Goal: Task Accomplishment & Management: Complete application form

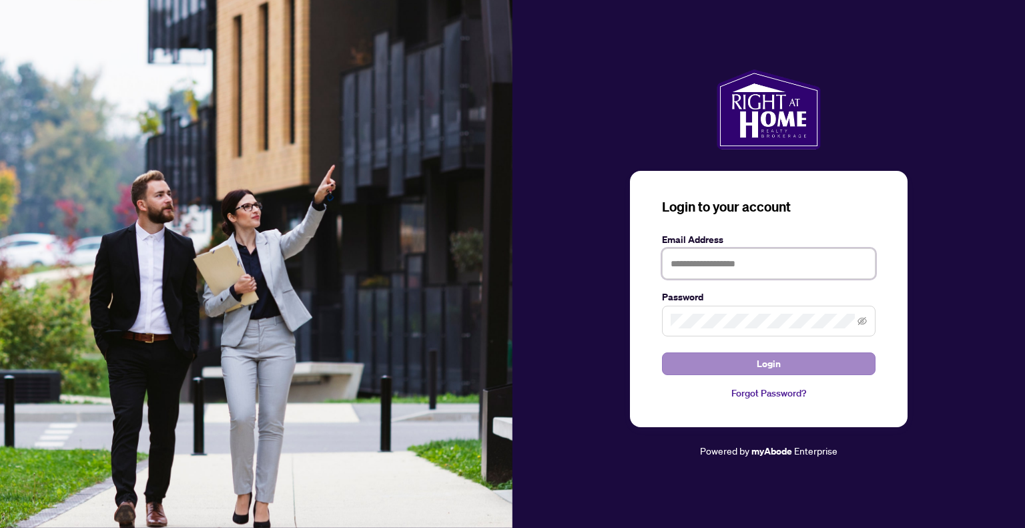
type input "**********"
click at [757, 361] on span "Login" at bounding box center [769, 363] width 24 height 21
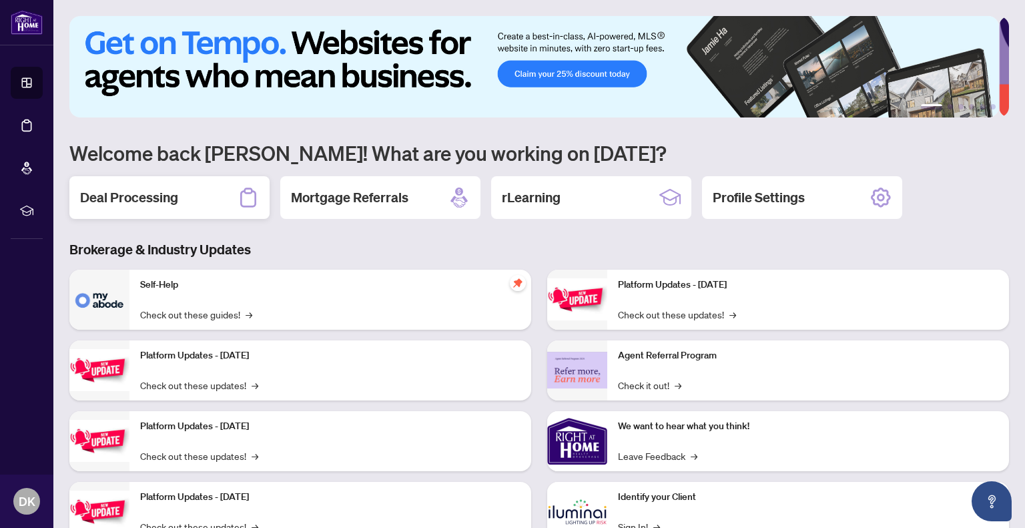
click at [153, 200] on h2 "Deal Processing" at bounding box center [129, 197] width 98 height 19
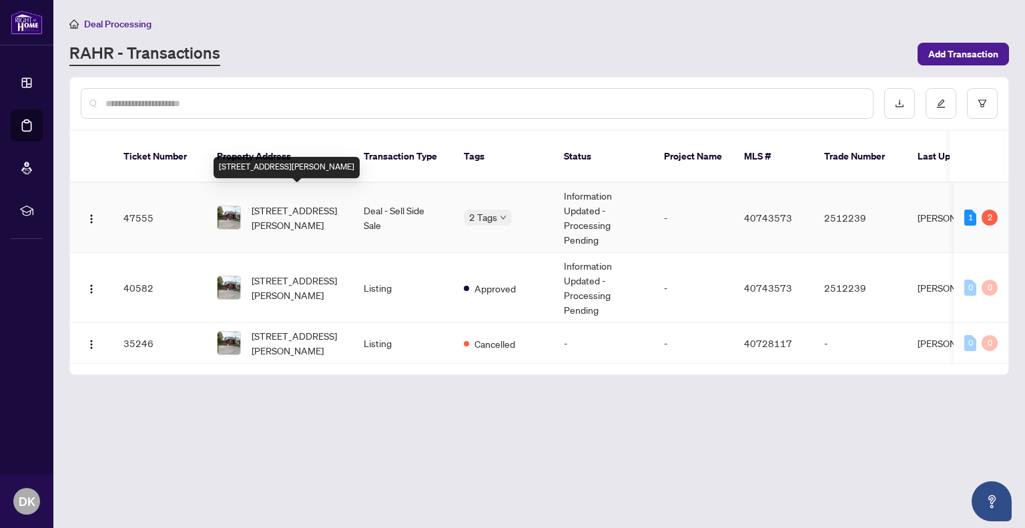
click at [269, 203] on span "[STREET_ADDRESS][PERSON_NAME]" at bounding box center [297, 217] width 91 height 29
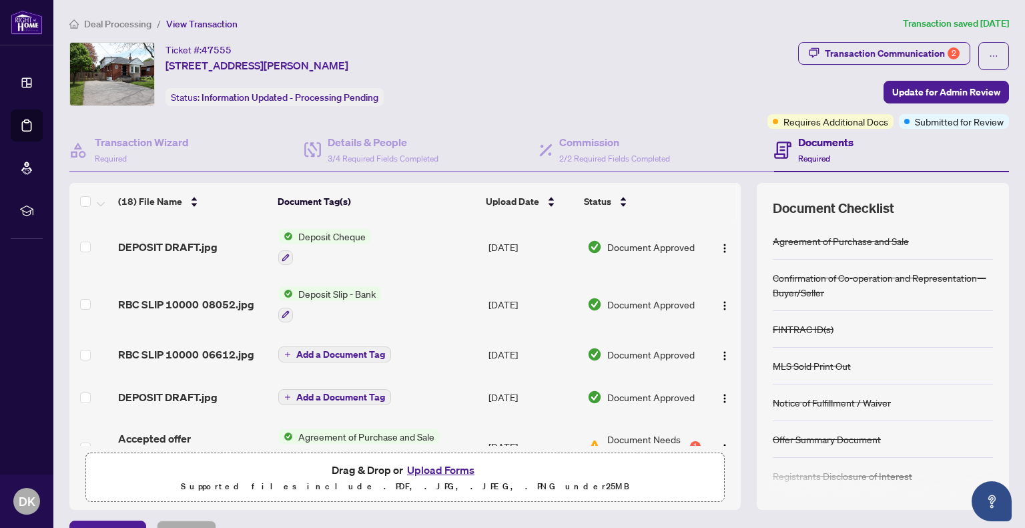
scroll to position [747, 0]
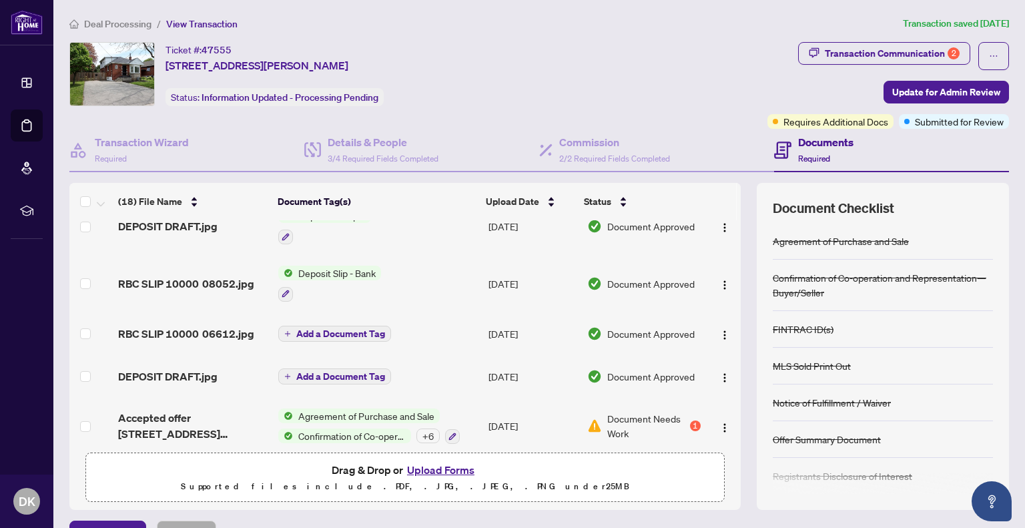
click at [809, 150] on div "Documents Required" at bounding box center [825, 149] width 55 height 31
click at [806, 143] on h4 "Documents" at bounding box center [825, 142] width 55 height 16
click at [782, 137] on span at bounding box center [782, 149] width 17 height 31
click at [591, 144] on h4 "Commission" at bounding box center [614, 142] width 111 height 16
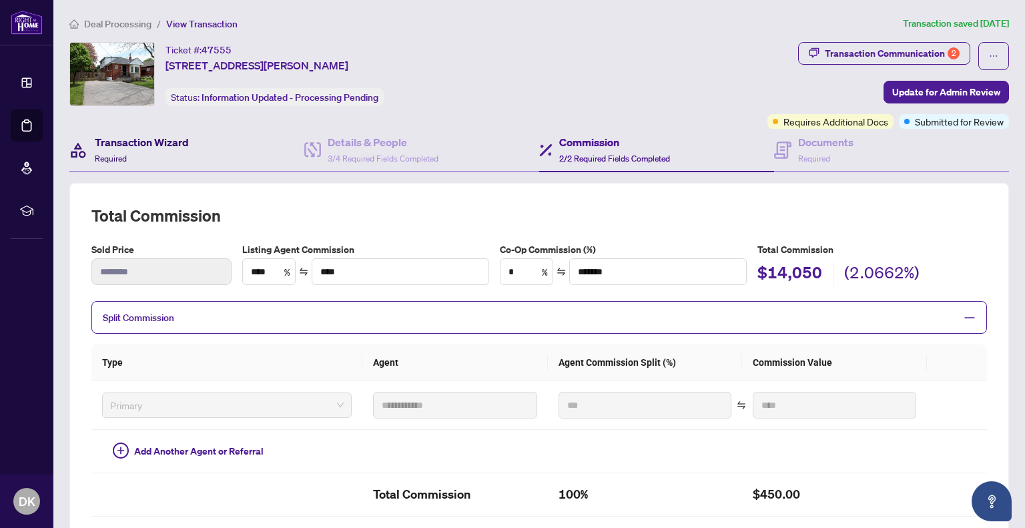
click at [101, 143] on h4 "Transaction Wizard" at bounding box center [142, 142] width 94 height 16
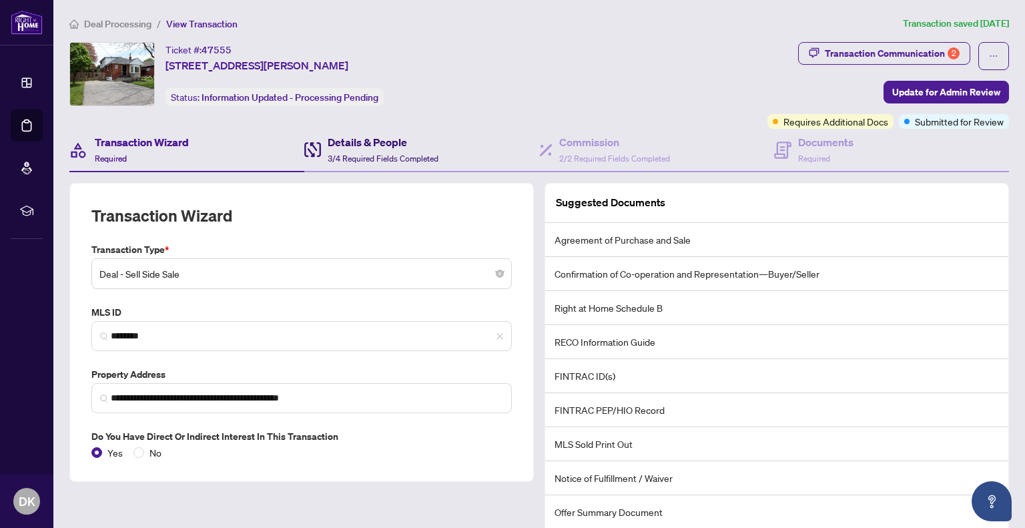
click at [344, 142] on h4 "Details & People" at bounding box center [383, 142] width 111 height 16
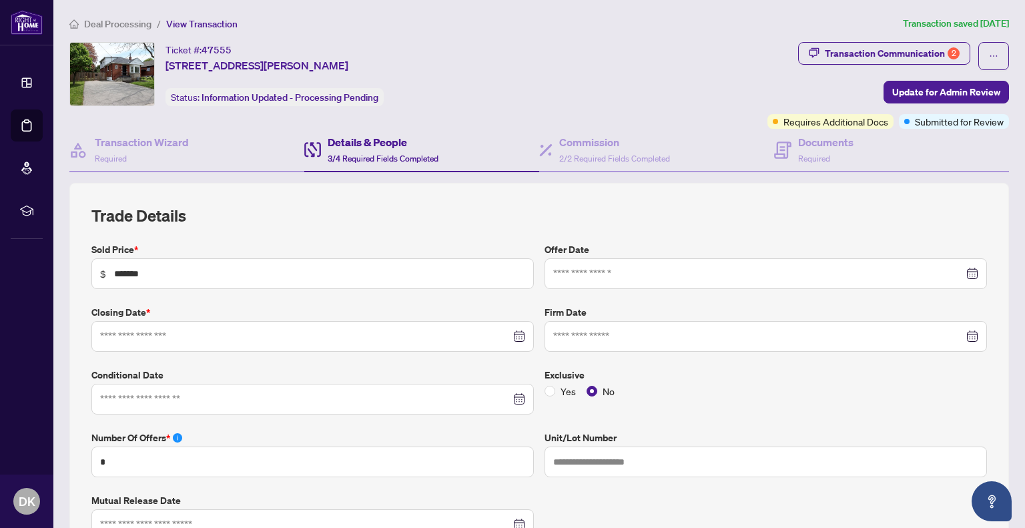
type input "**********"
click at [552, 149] on div "Commission 2/2 Required Fields Completed" at bounding box center [604, 149] width 131 height 31
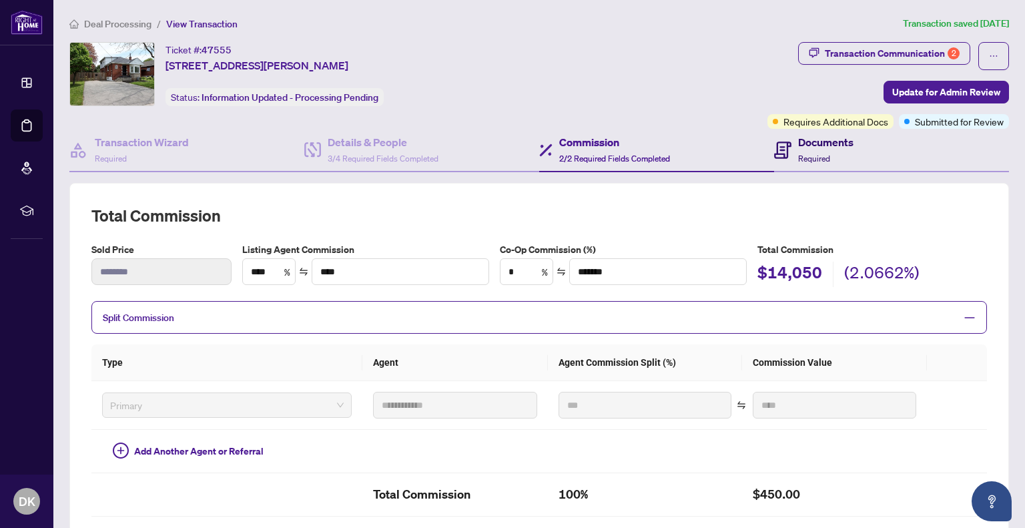
click at [813, 143] on h4 "Documents" at bounding box center [825, 142] width 55 height 16
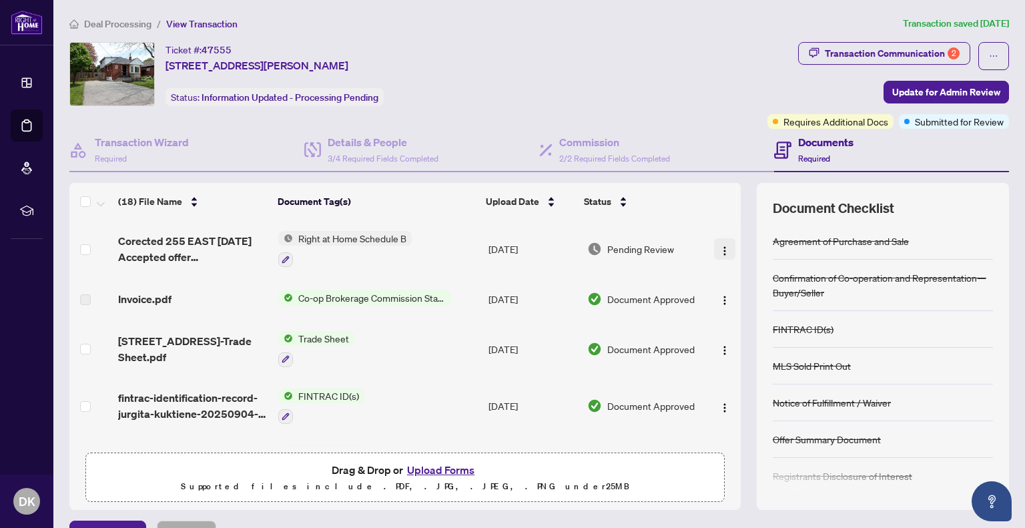
click at [719, 248] on img "button" at bounding box center [724, 251] width 11 height 11
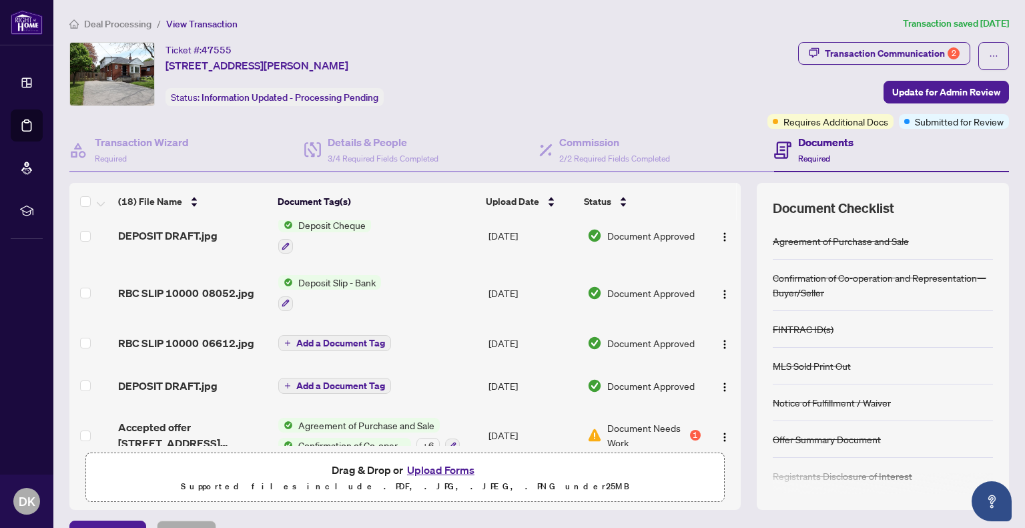
scroll to position [747, 0]
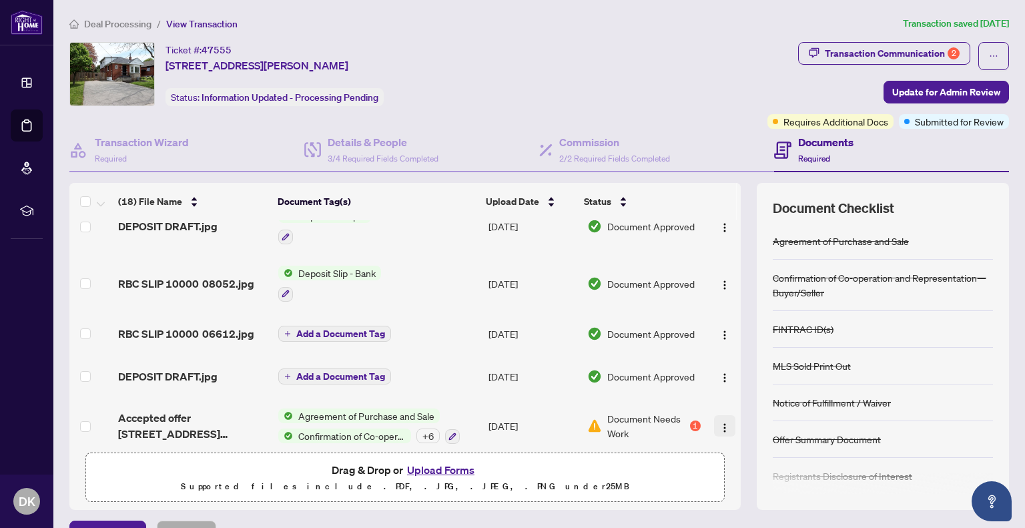
click at [719, 422] on img "button" at bounding box center [724, 427] width 11 height 11
click at [675, 411] on div "Document Needs Work 1" at bounding box center [643, 425] width 113 height 29
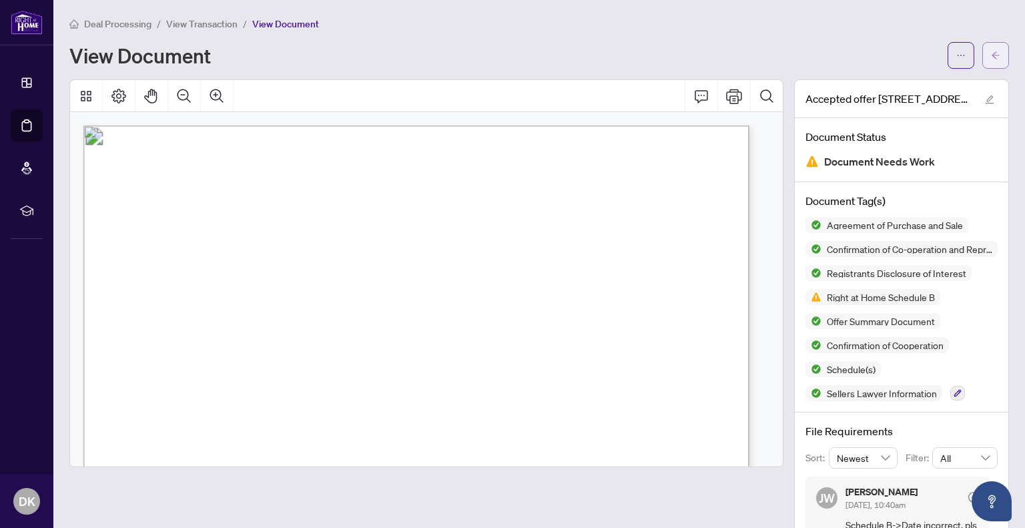
click at [991, 48] on span "button" at bounding box center [995, 55] width 9 height 21
click at [982, 55] on button "button" at bounding box center [995, 55] width 27 height 27
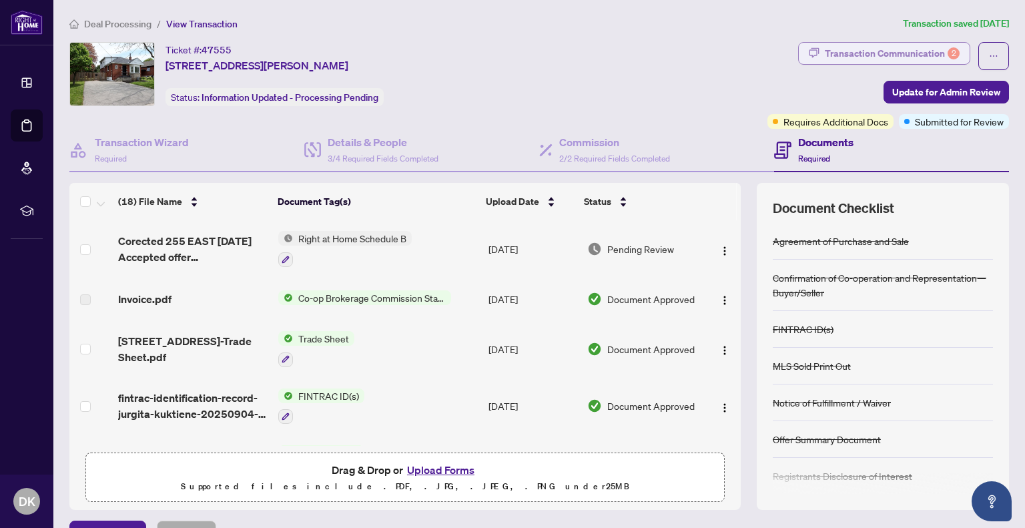
click at [844, 51] on div "Transaction Communication 2" at bounding box center [892, 53] width 135 height 21
type textarea "**********"
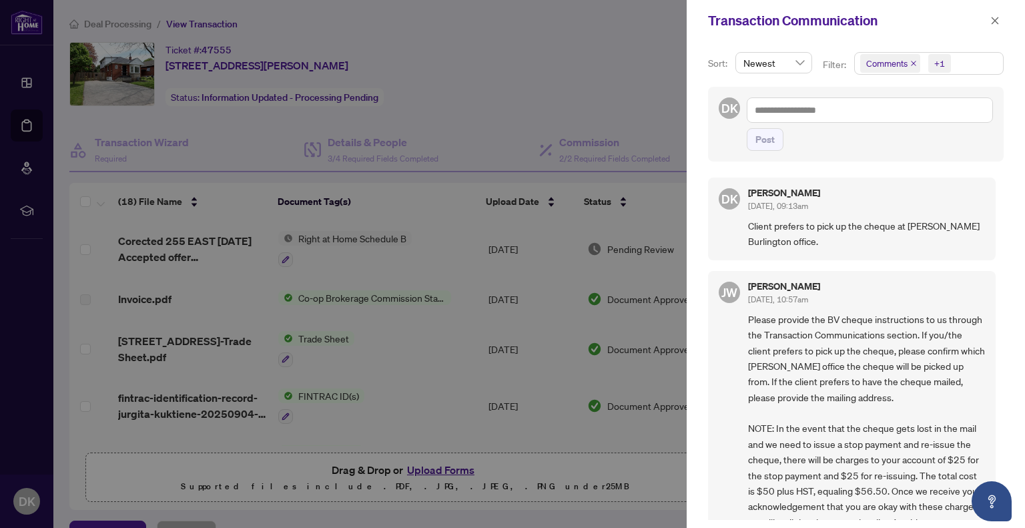
click at [483, 59] on div at bounding box center [512, 264] width 1025 height 528
click at [996, 19] on icon "close" at bounding box center [994, 20] width 9 height 9
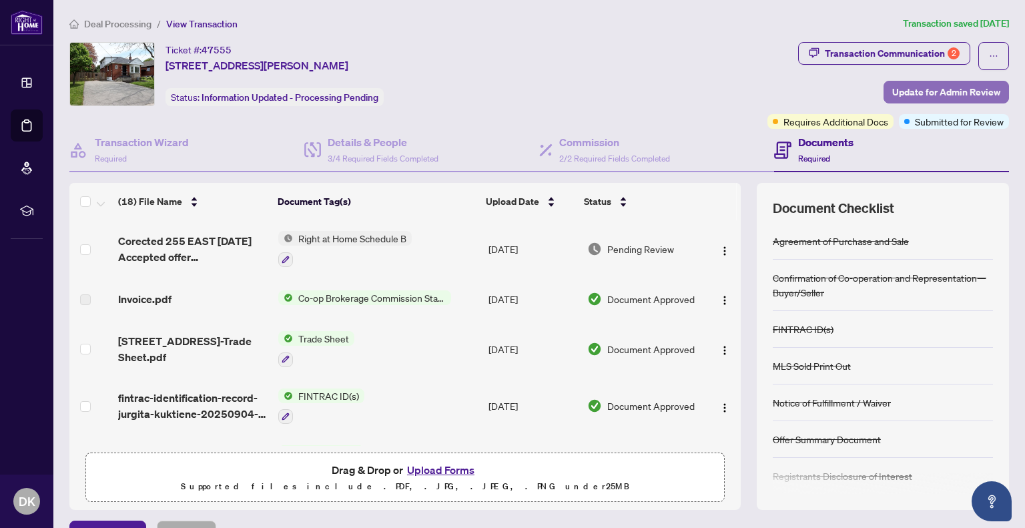
click at [909, 93] on span "Update for Admin Review" at bounding box center [946, 91] width 108 height 21
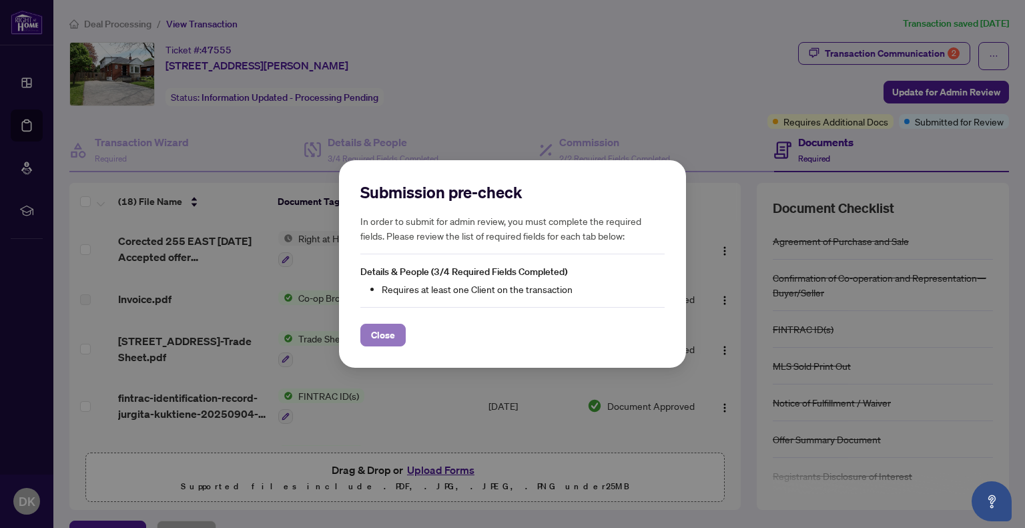
click at [387, 336] on span "Close" at bounding box center [383, 334] width 24 height 21
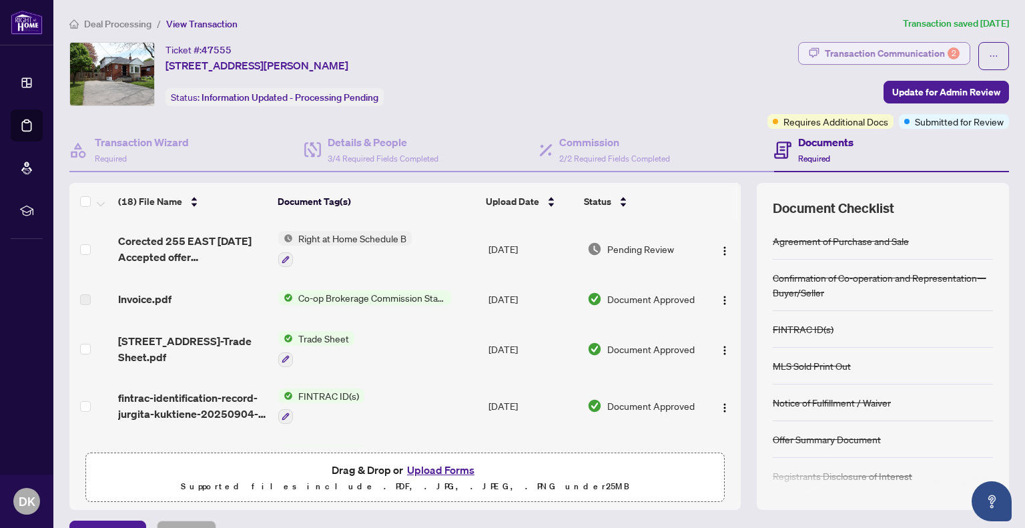
click at [829, 59] on div "Transaction Communication 2" at bounding box center [892, 53] width 135 height 21
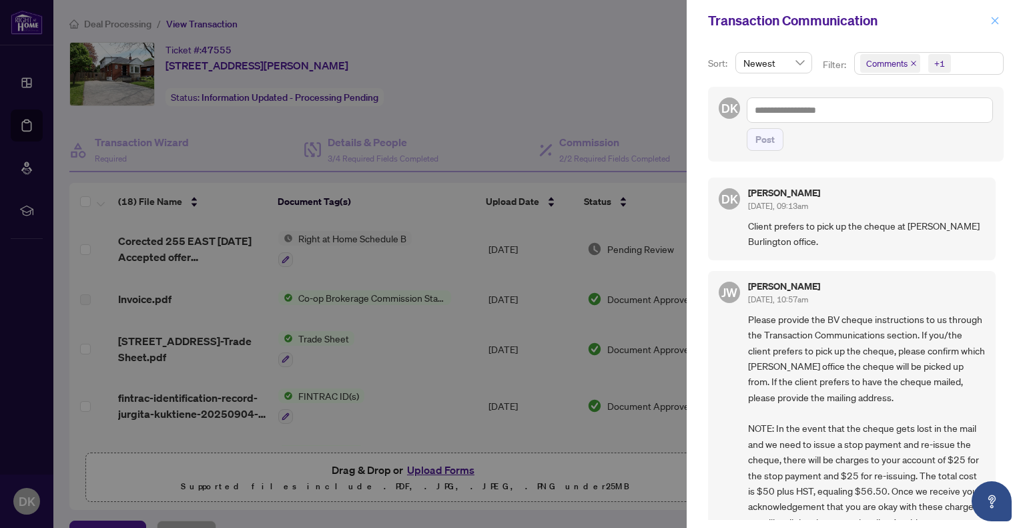
click at [993, 20] on icon "close" at bounding box center [994, 20] width 9 height 9
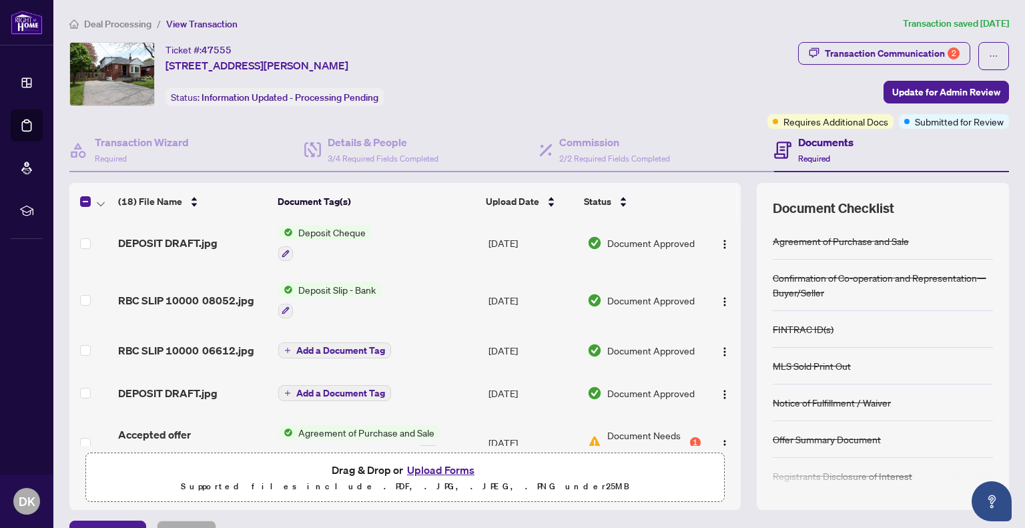
scroll to position [747, 0]
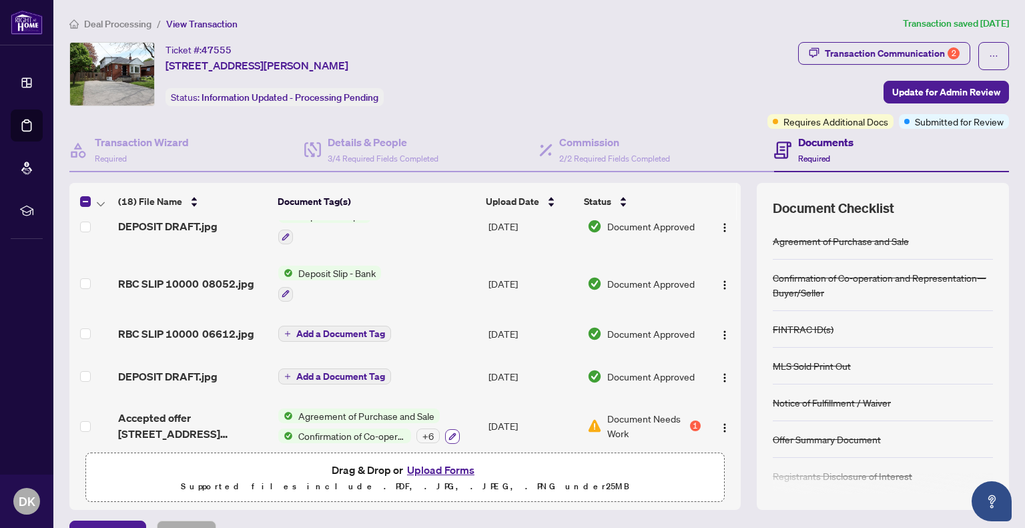
click at [449, 432] on icon "button" at bounding box center [452, 435] width 7 height 7
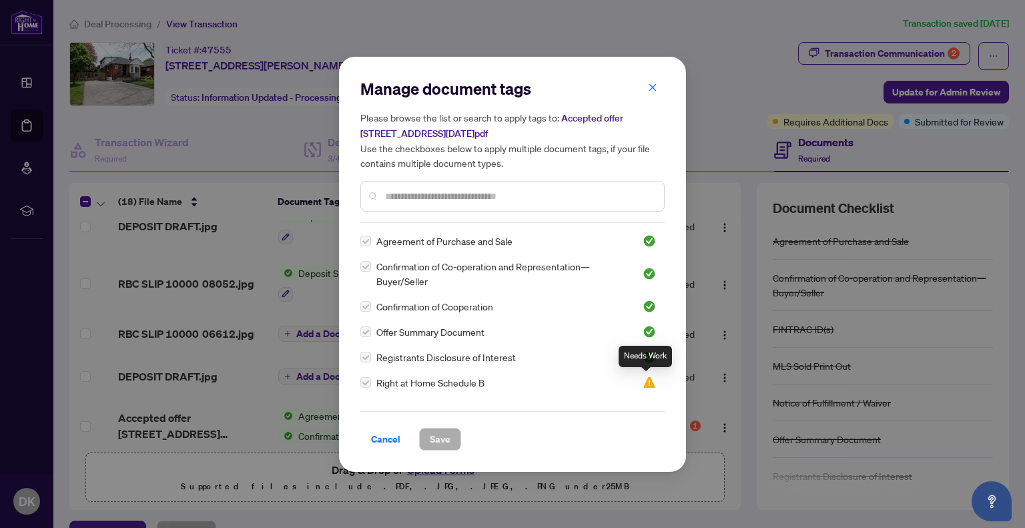
click at [646, 384] on img at bounding box center [649, 382] width 13 height 13
click at [650, 87] on icon "close" at bounding box center [652, 87] width 9 height 9
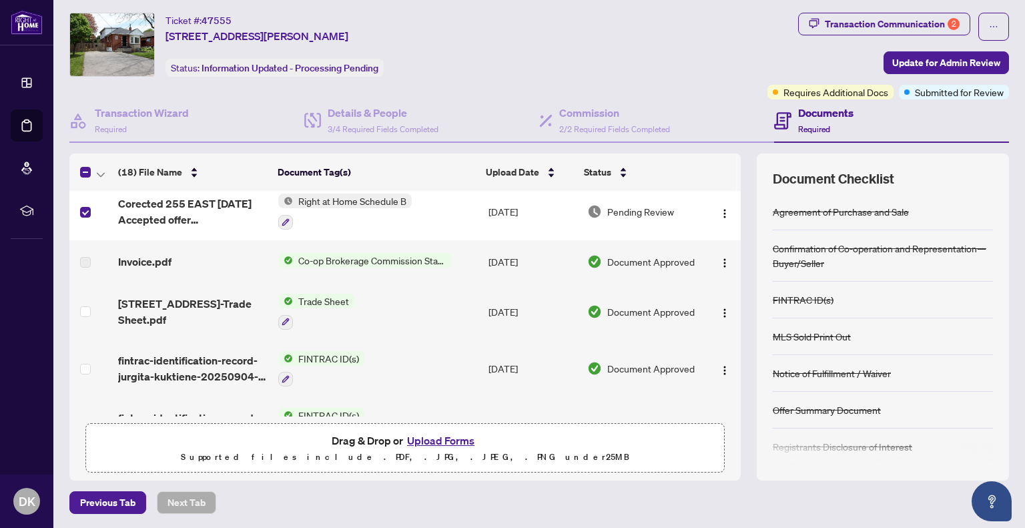
scroll to position [0, 0]
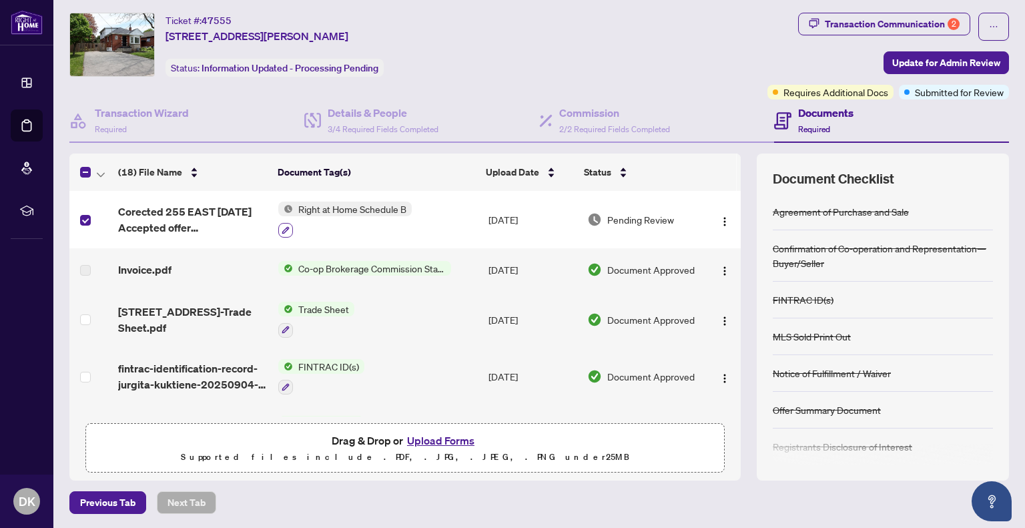
click at [282, 226] on icon "button" at bounding box center [286, 230] width 8 height 8
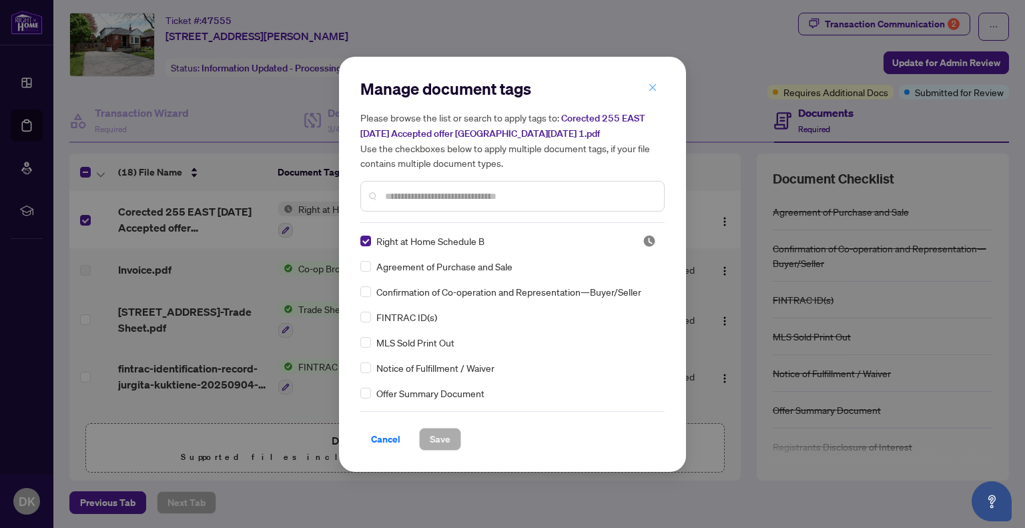
click at [645, 88] on button "button" at bounding box center [652, 88] width 27 height 23
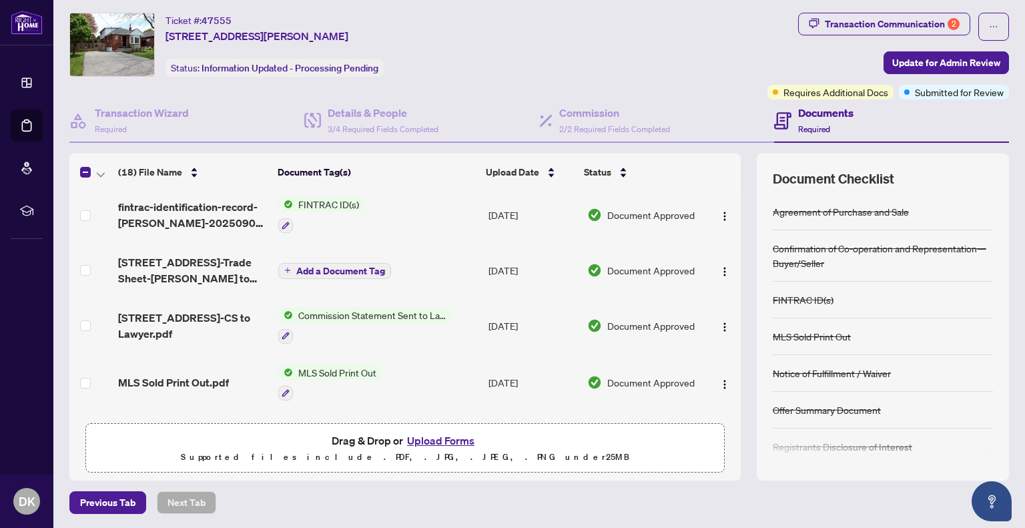
scroll to position [747, 0]
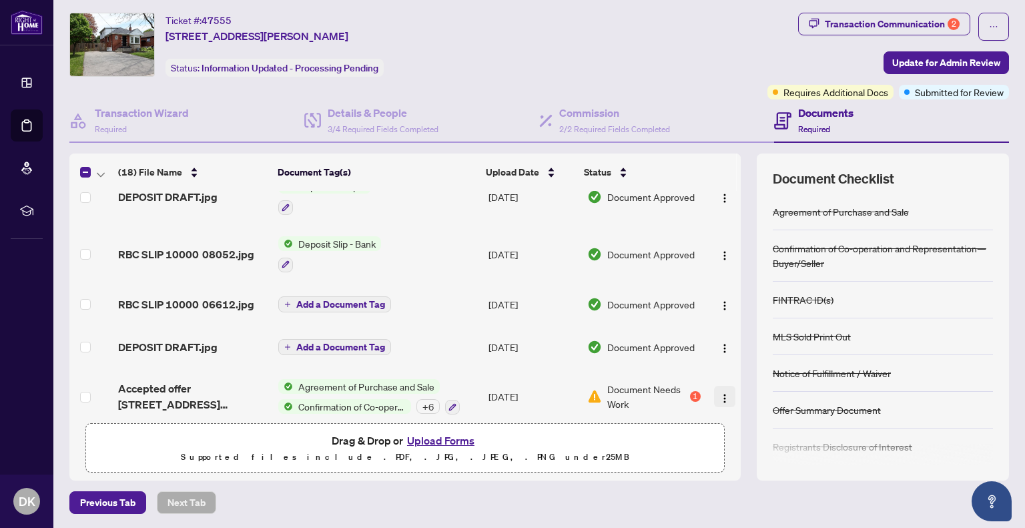
click at [719, 393] on img "button" at bounding box center [724, 398] width 11 height 11
click at [424, 399] on div "+ 6" at bounding box center [427, 406] width 23 height 15
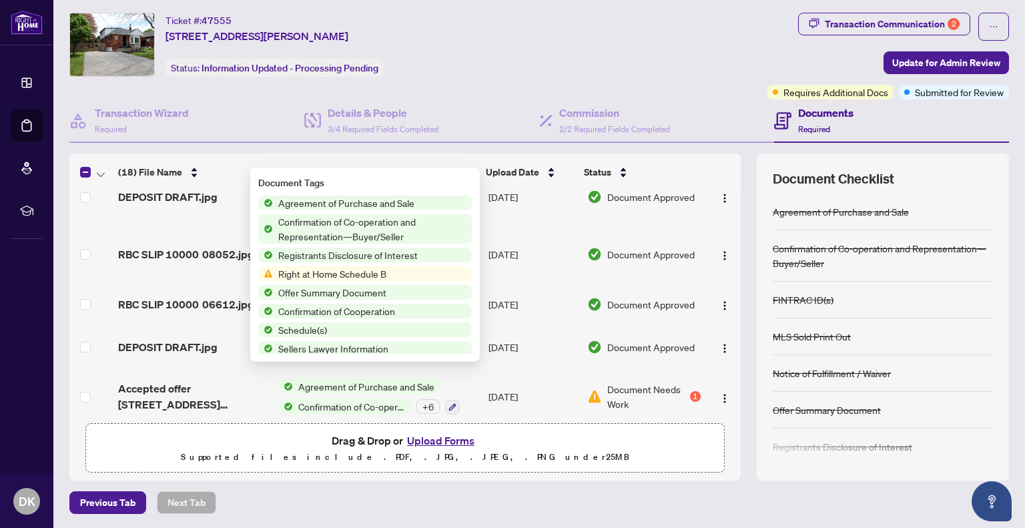
click at [339, 279] on span "Right at Home Schedule B" at bounding box center [332, 273] width 119 height 15
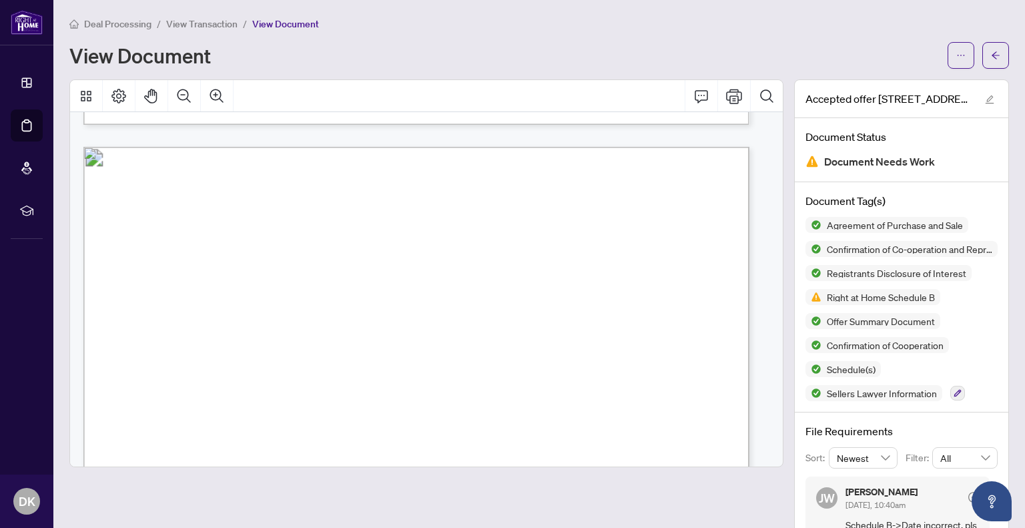
scroll to position [5279, 0]
click at [383, 364] on span "5" at bounding box center [381, 367] width 3 height 11
click at [383, 362] on span "5" at bounding box center [381, 367] width 3 height 11
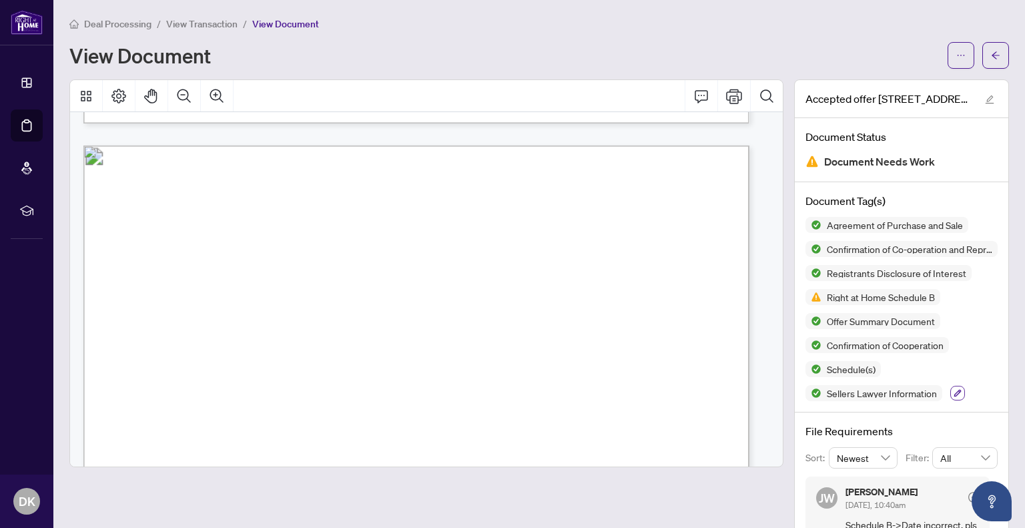
click at [953, 392] on icon "button" at bounding box center [957, 393] width 8 height 8
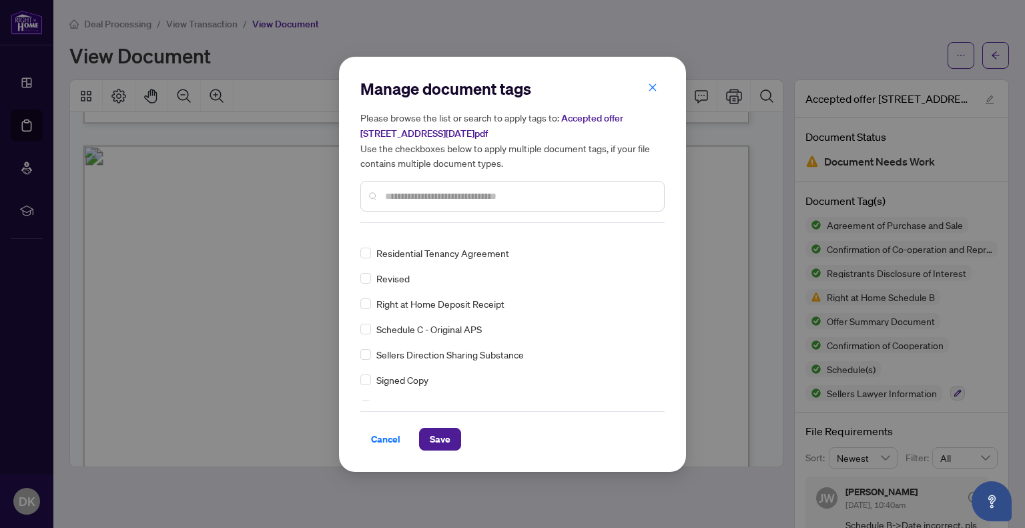
scroll to position [104, 0]
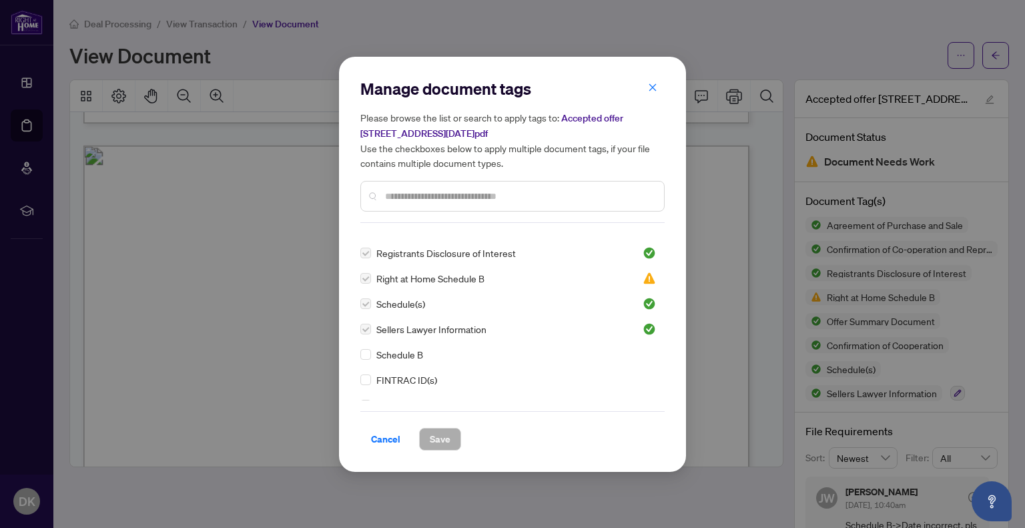
click at [366, 305] on label at bounding box center [365, 303] width 11 height 15
click at [368, 304] on label at bounding box center [365, 303] width 11 height 15
click at [378, 442] on span "Cancel" at bounding box center [385, 438] width 29 height 21
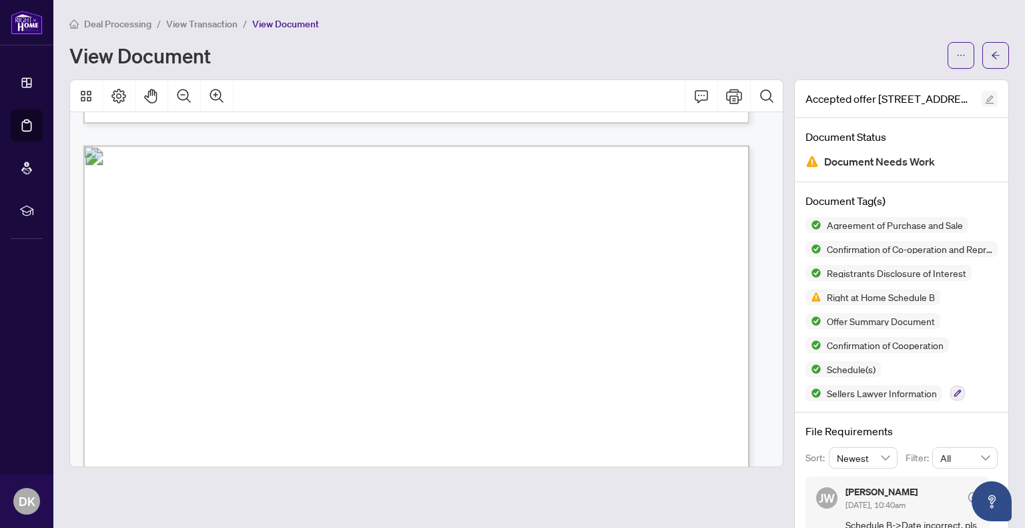
click at [985, 97] on icon "edit" at bounding box center [989, 99] width 9 height 9
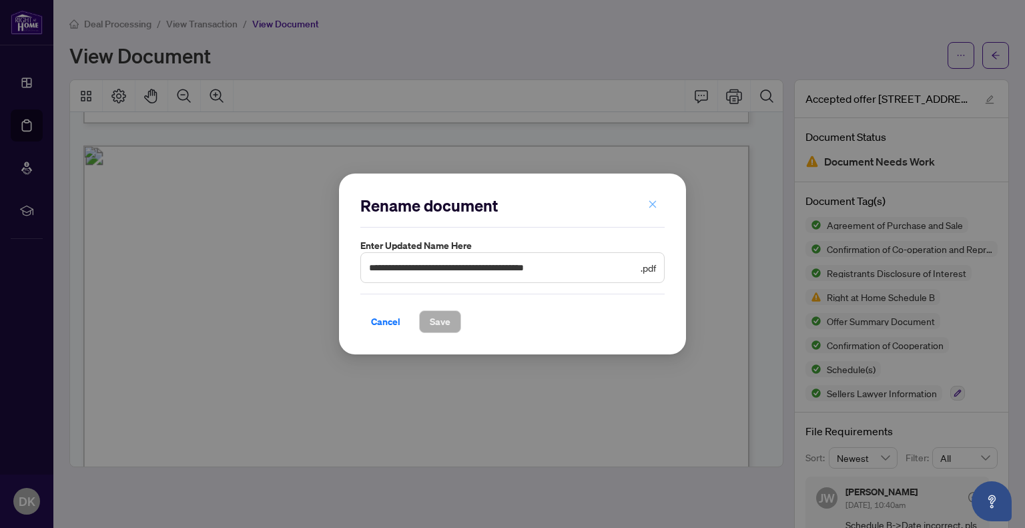
click at [651, 204] on icon "close" at bounding box center [652, 204] width 7 height 7
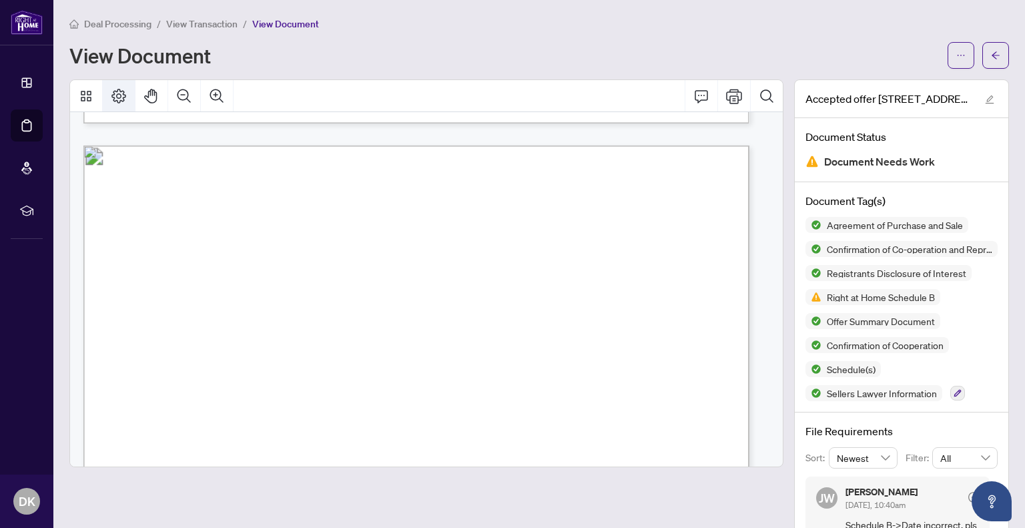
click at [115, 95] on icon "Page Layout" at bounding box center [119, 96] width 16 height 16
click at [992, 59] on button "button" at bounding box center [995, 55] width 27 height 27
